Goal: Task Accomplishment & Management: Complete application form

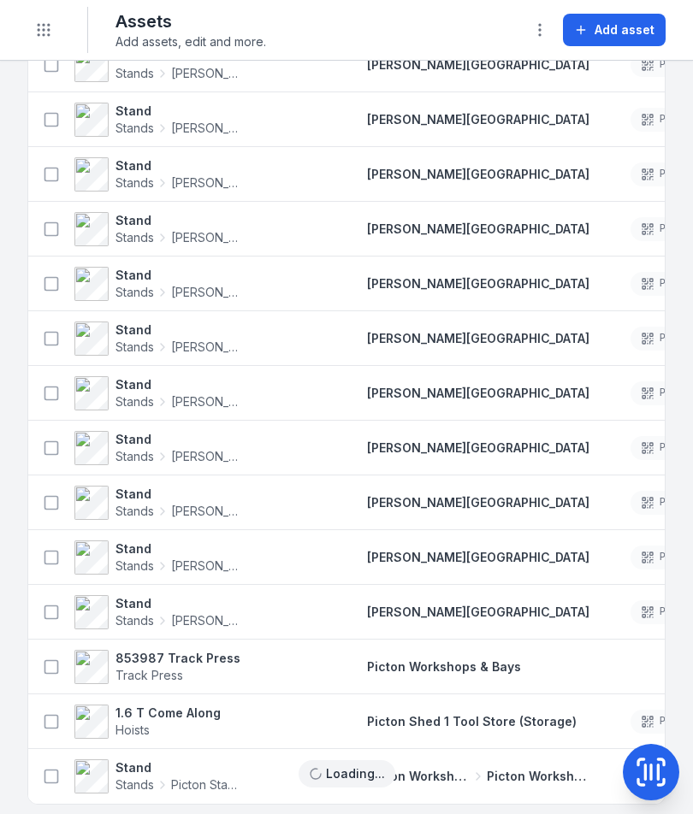
scroll to position [2112, 0]
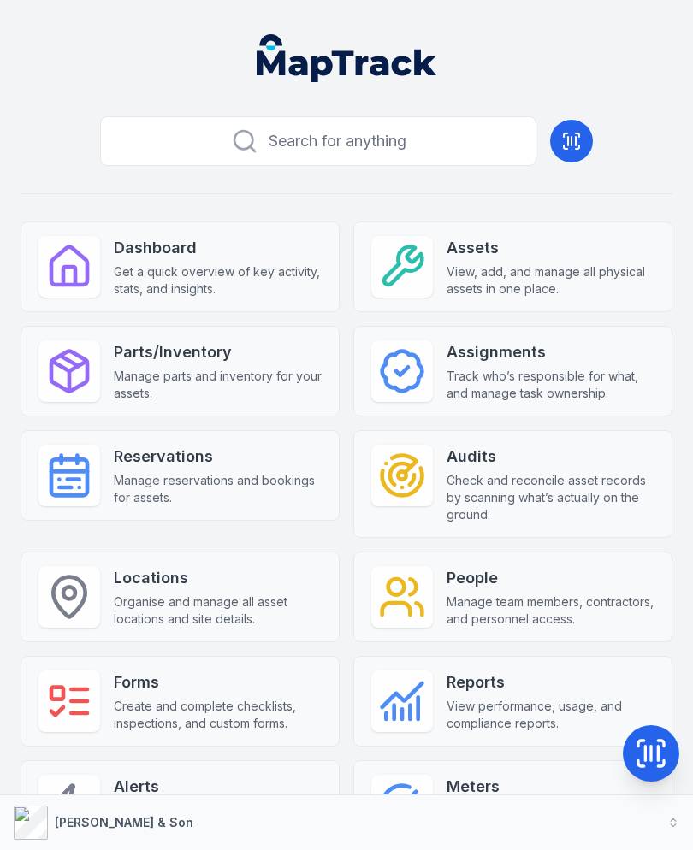
click at [654, 738] on icon at bounding box center [651, 754] width 34 height 34
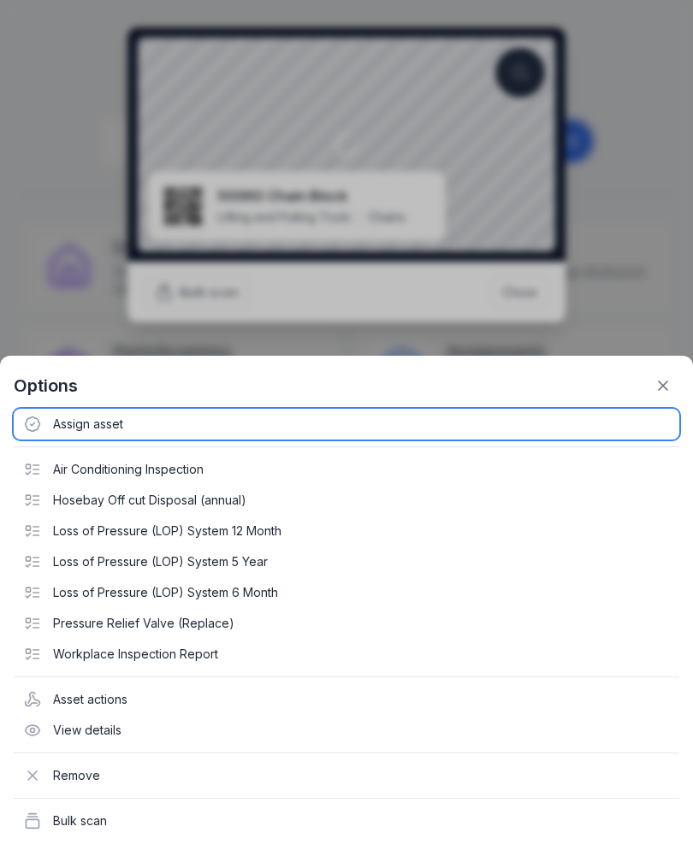
click at [85, 419] on div "Assign asset" at bounding box center [347, 424] width 666 height 31
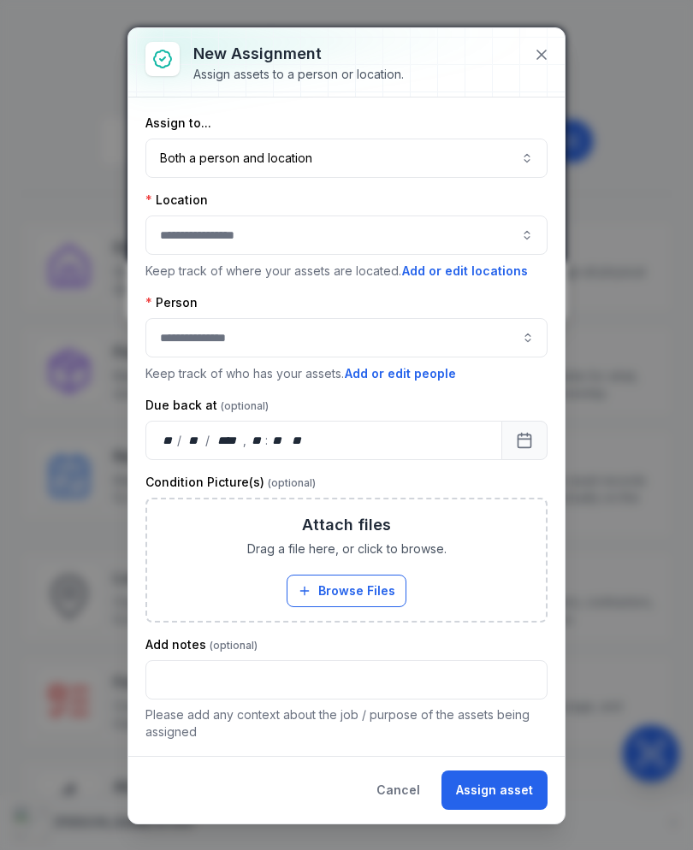
click at [440, 150] on button "Both a person and location ****" at bounding box center [346, 158] width 402 height 39
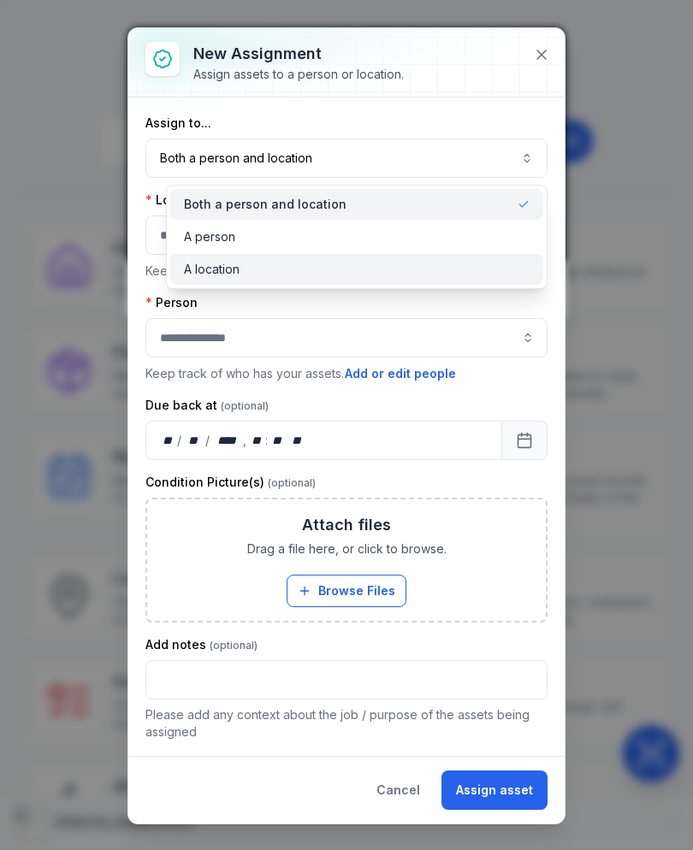
click at [352, 269] on div "A location" at bounding box center [357, 269] width 346 height 17
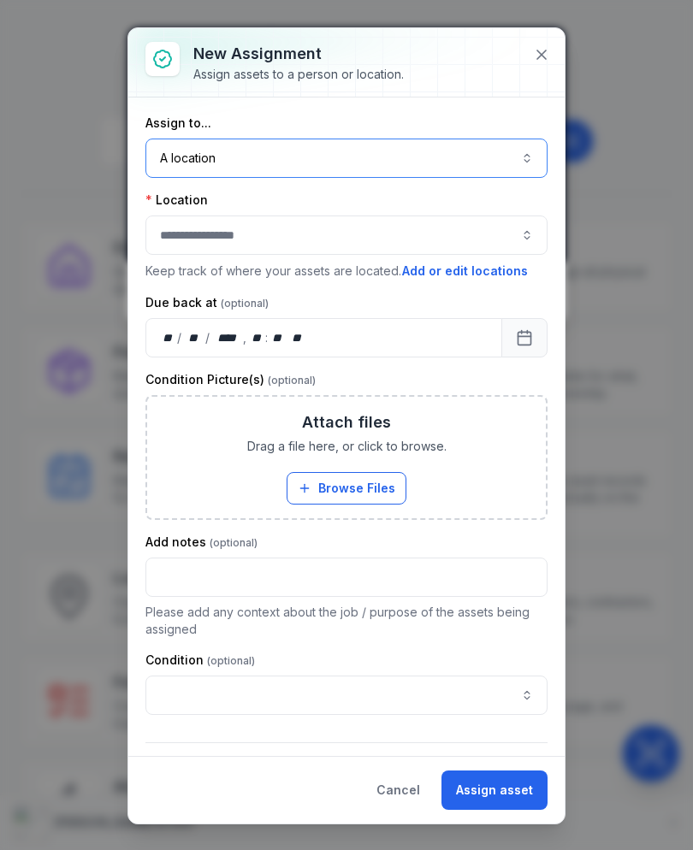
click at [384, 243] on div at bounding box center [346, 235] width 402 height 39
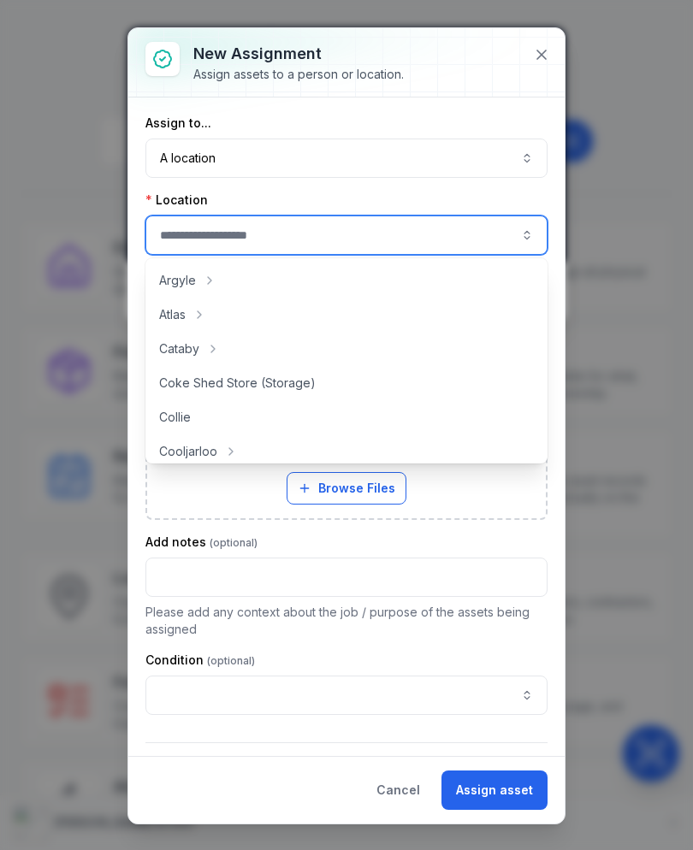
click at [394, 228] on div at bounding box center [346, 235] width 402 height 39
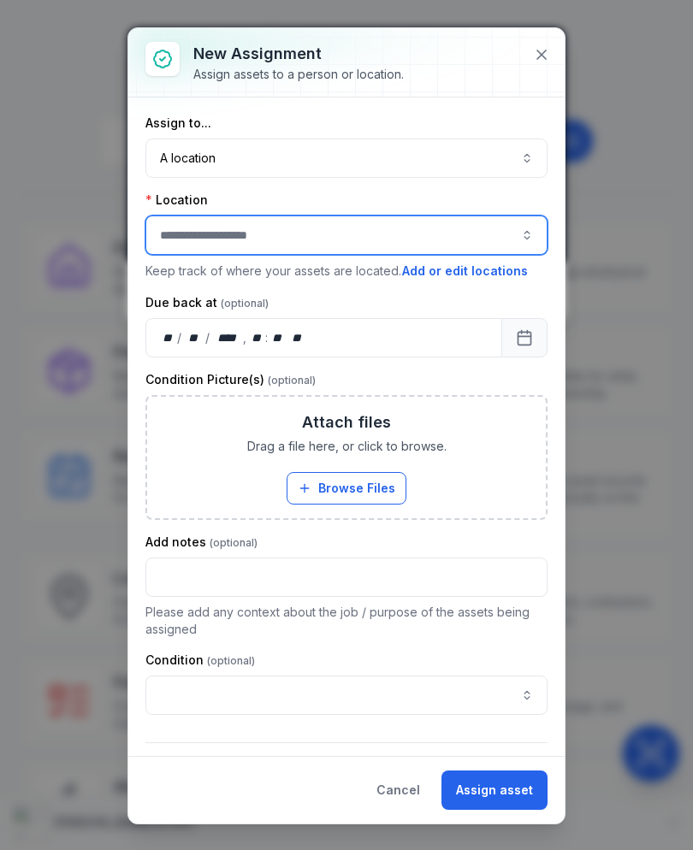
click at [399, 227] on div at bounding box center [346, 235] width 402 height 39
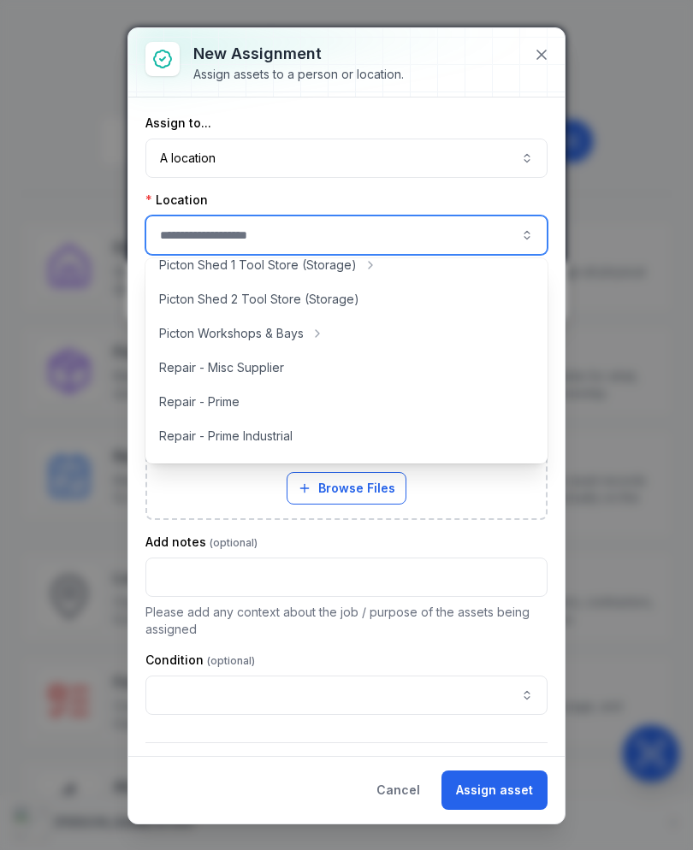
scroll to position [358, 0]
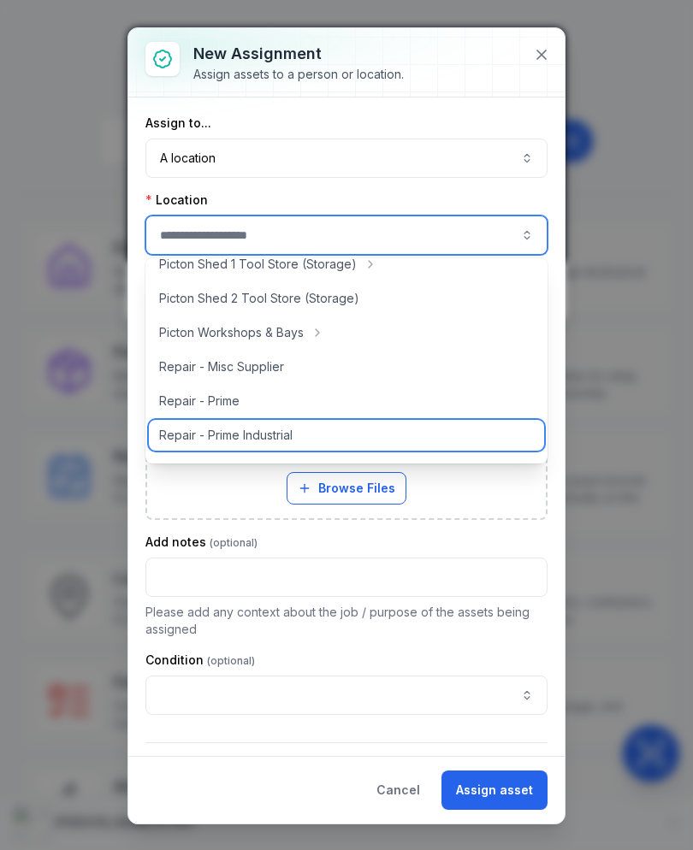
click at [275, 440] on span "Repair - Prime Industrial" at bounding box center [225, 435] width 133 height 17
type input "**********"
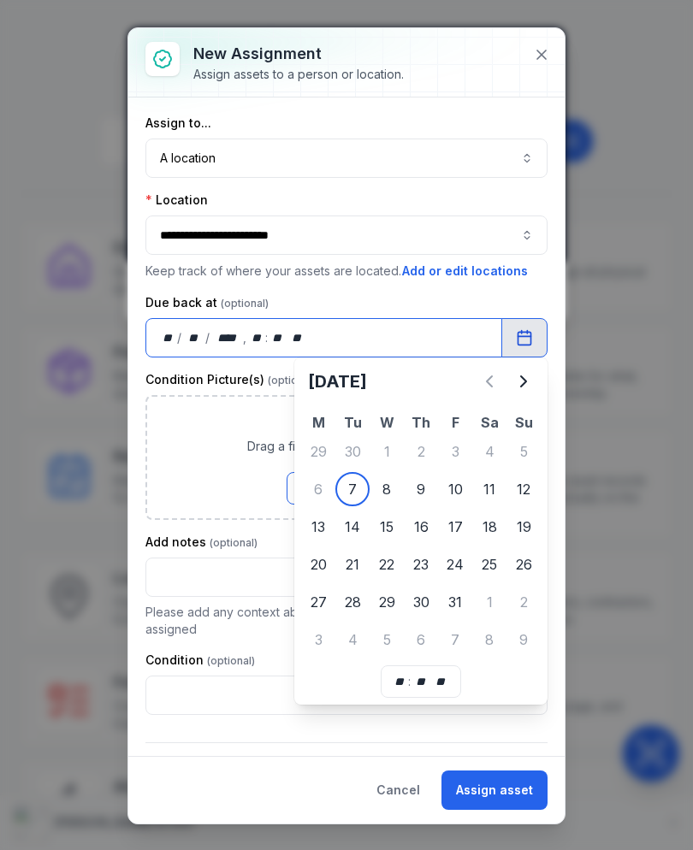
click at [527, 331] on icon "Calendar" at bounding box center [527, 332] width 0 height 3
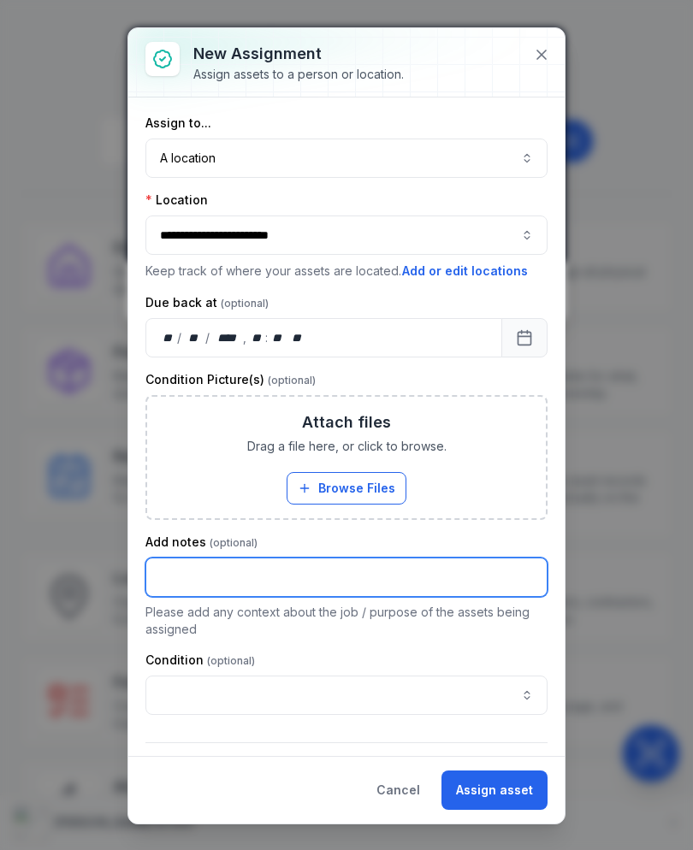
click at [387, 577] on input "text" at bounding box center [346, 577] width 402 height 39
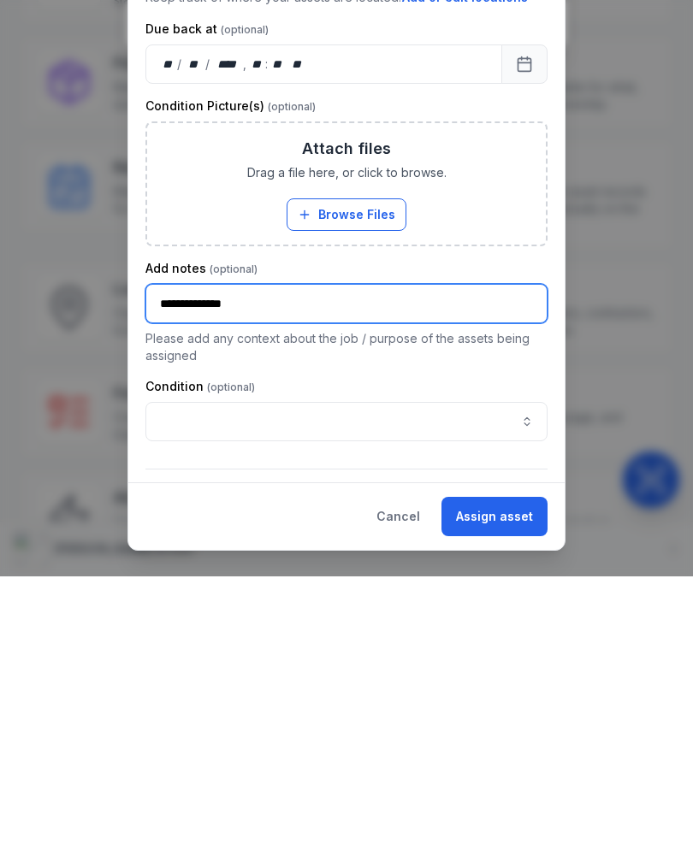
type input "**********"
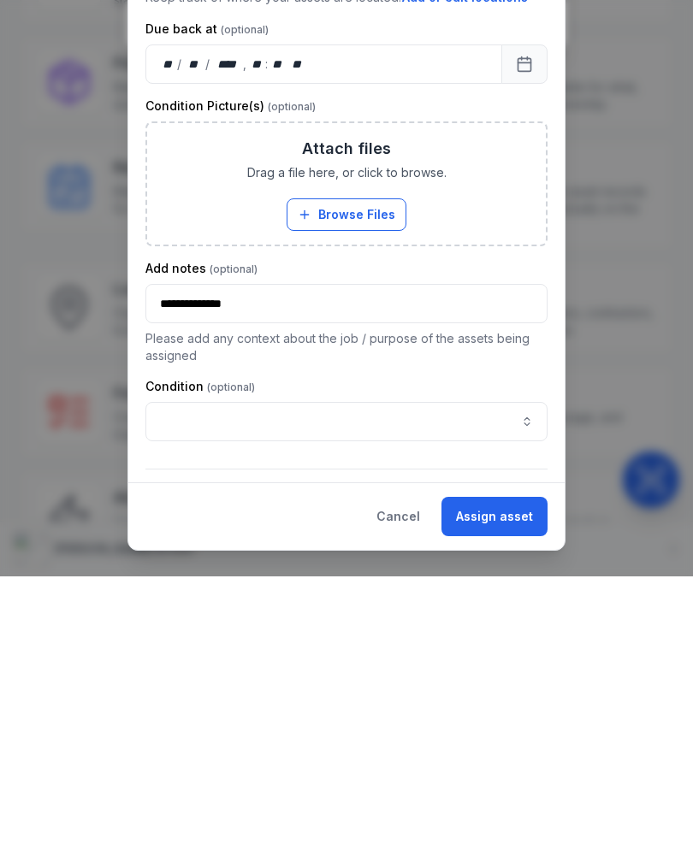
click at [507, 771] on button "Assign asset" at bounding box center [494, 790] width 106 height 39
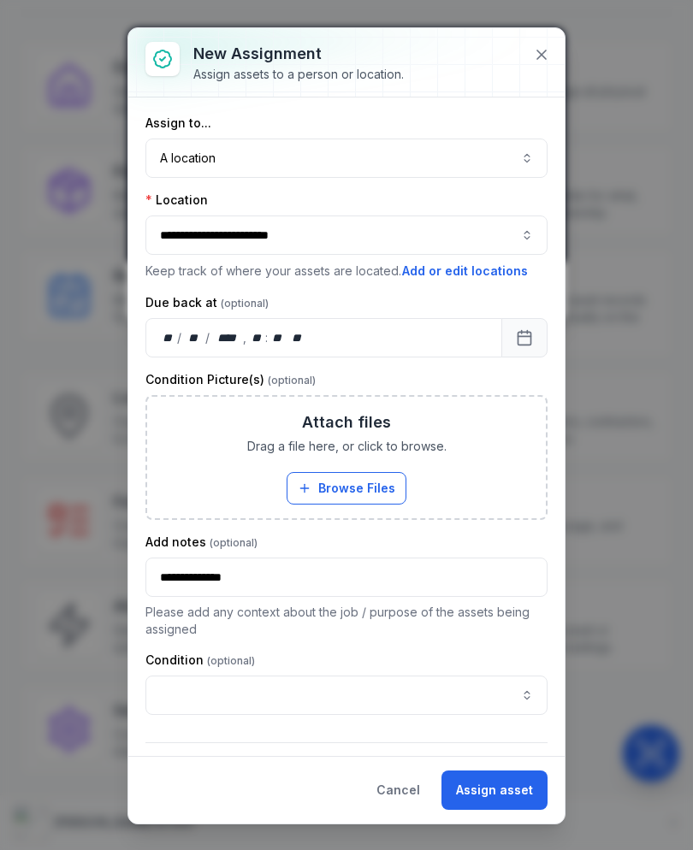
scroll to position [0, 0]
